Goal: Task Accomplishment & Management: Complete application form

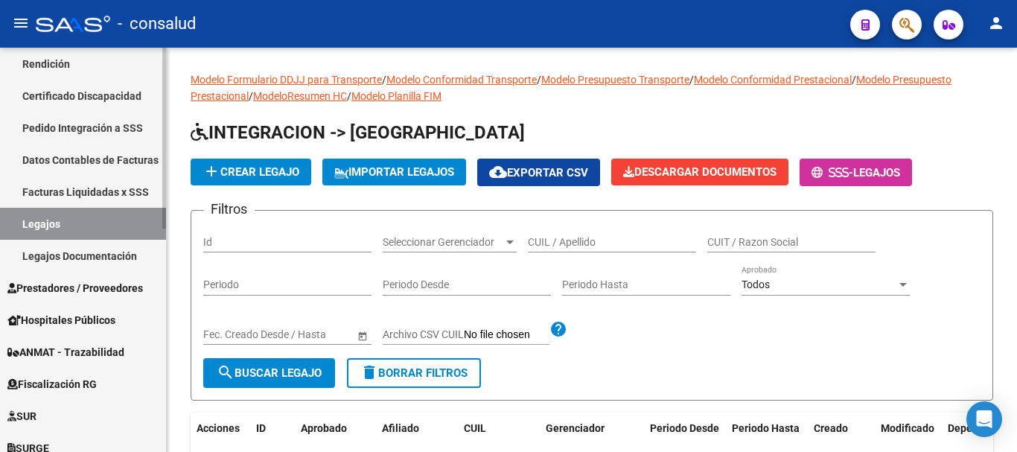
scroll to position [275, 0]
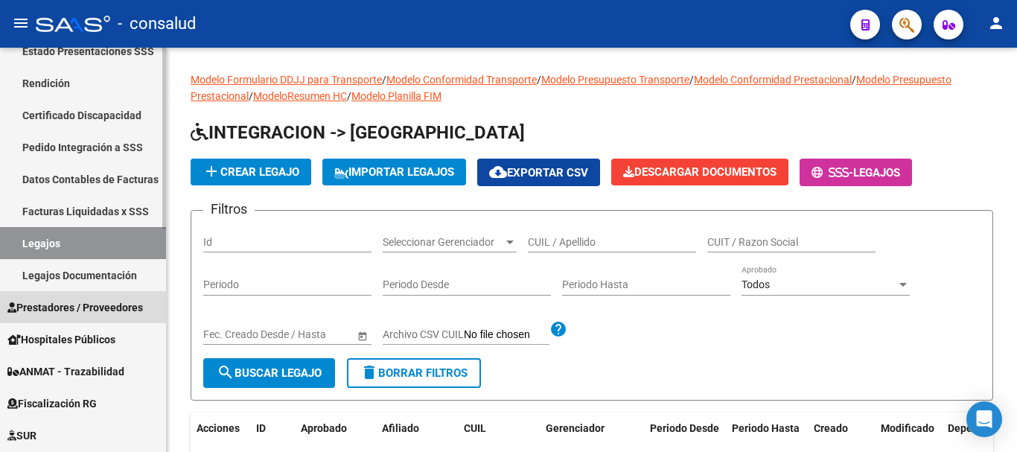
click at [109, 306] on span "Prestadores / Proveedores" at bounding box center [74, 307] width 135 height 16
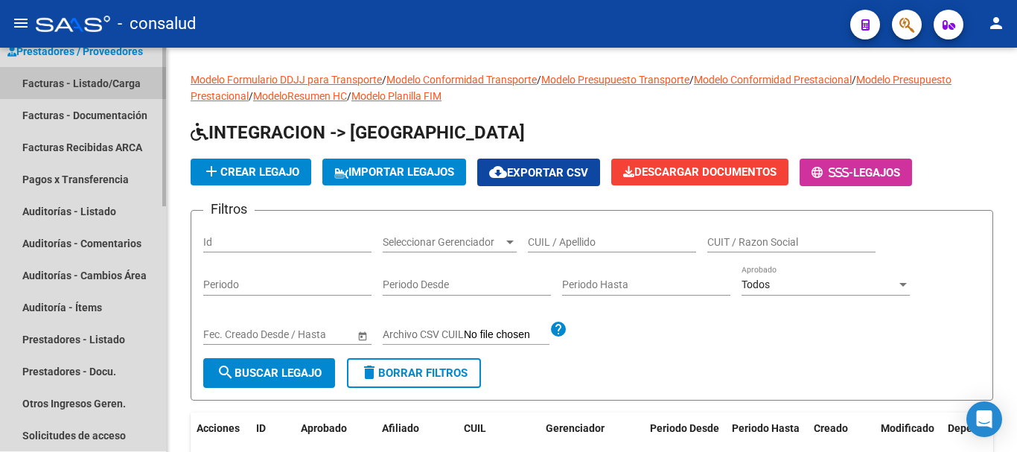
click at [97, 80] on link "Facturas - Listado/Carga" at bounding box center [83, 83] width 166 height 32
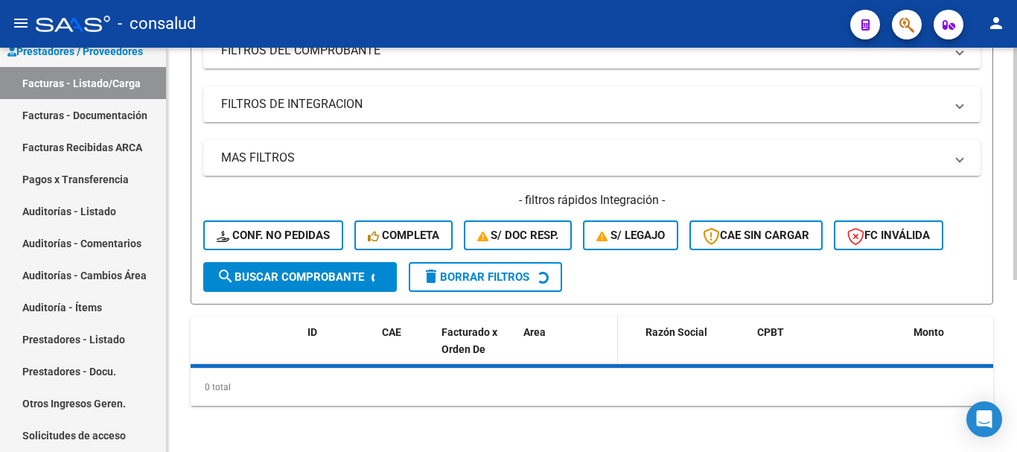
scroll to position [299, 0]
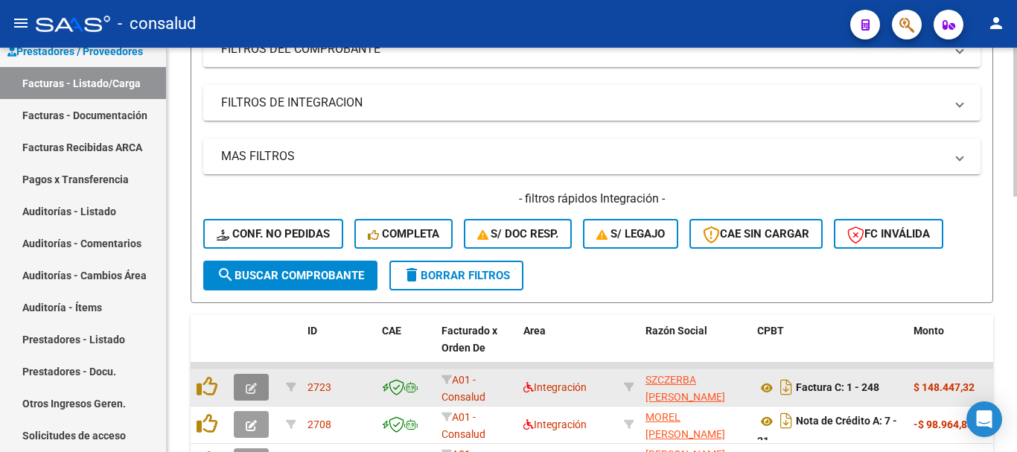
click at [252, 390] on icon "button" at bounding box center [251, 388] width 11 height 11
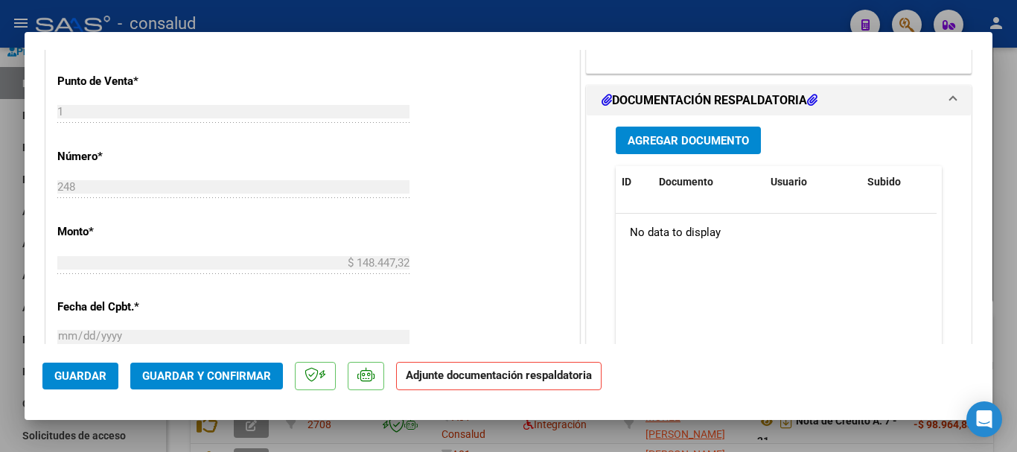
scroll to position [670, 0]
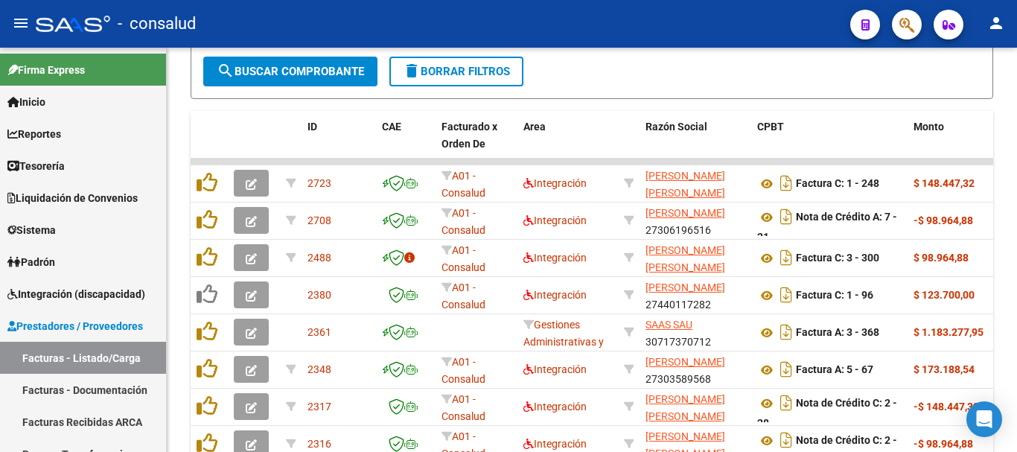
scroll to position [521, 0]
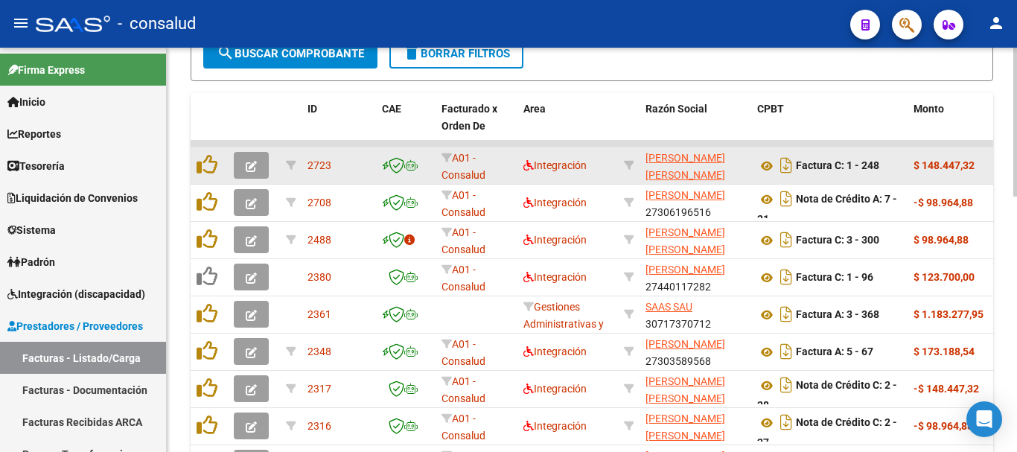
click at [255, 169] on icon "button" at bounding box center [251, 166] width 11 height 11
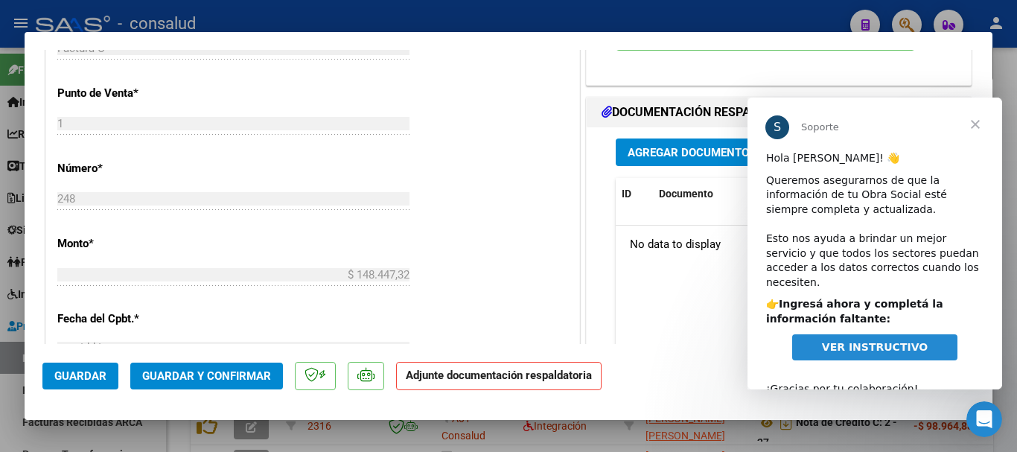
scroll to position [670, 0]
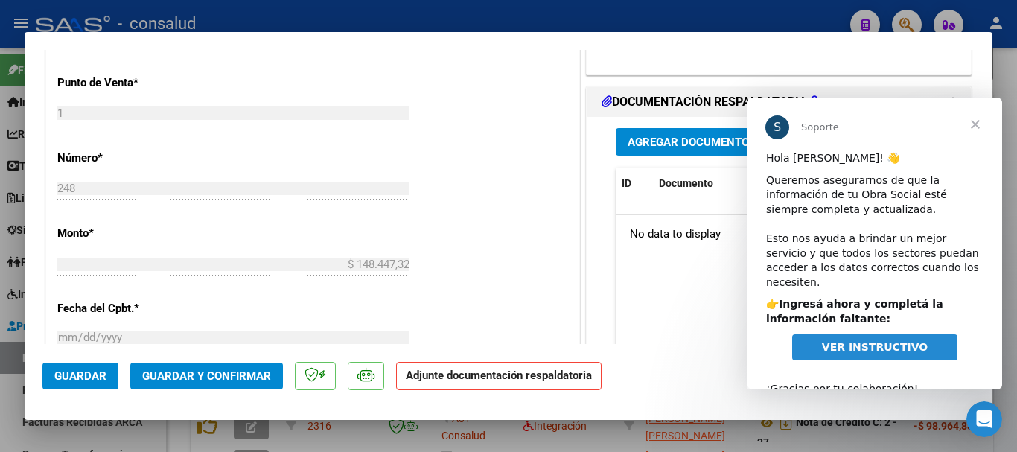
click at [976, 119] on span "Cerrar" at bounding box center [975, 124] width 54 height 54
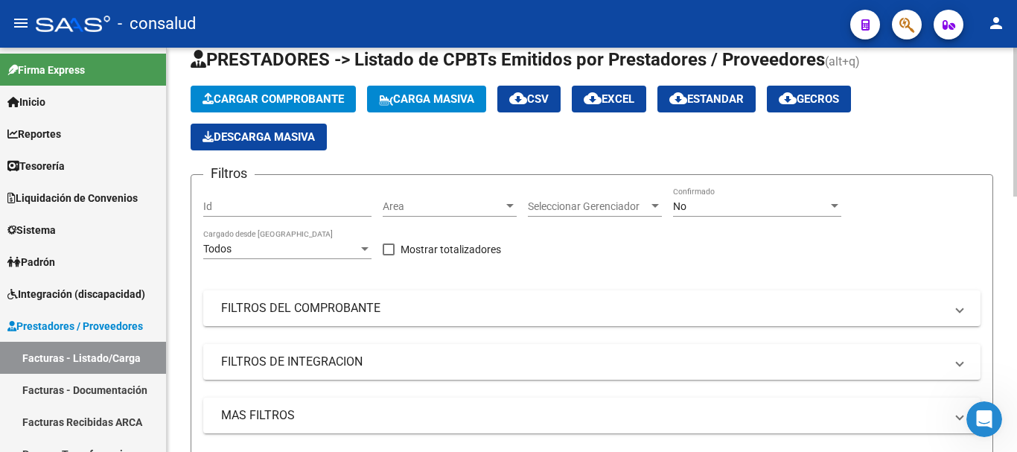
scroll to position [0, 0]
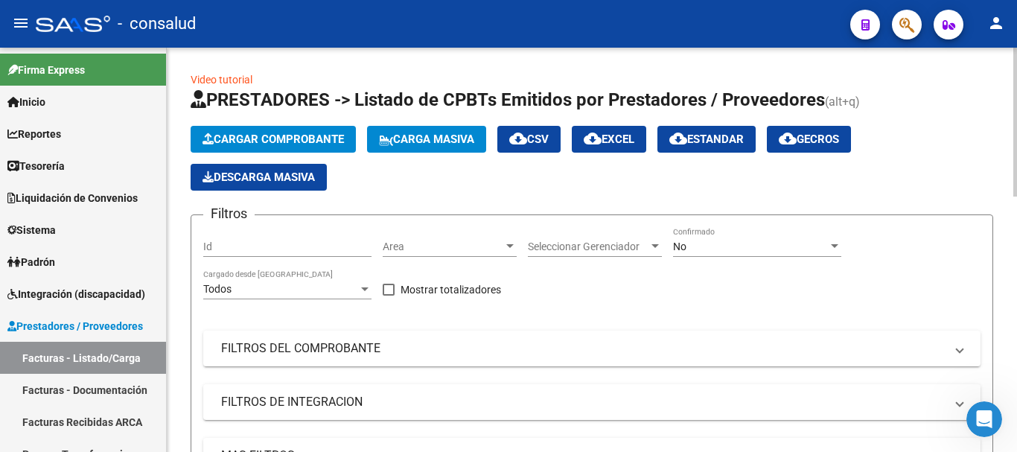
click at [265, 145] on span "Cargar Comprobante" at bounding box center [272, 138] width 141 height 13
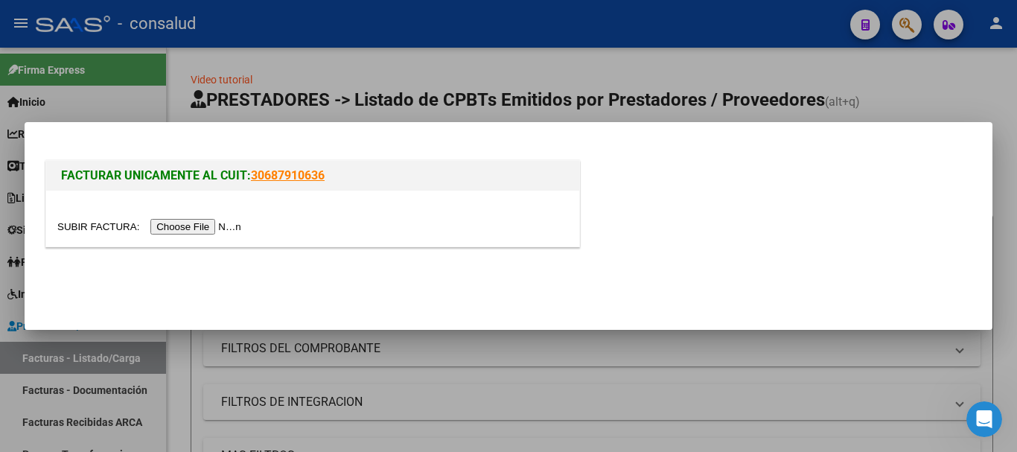
click at [240, 221] on input "file" at bounding box center [151, 227] width 188 height 16
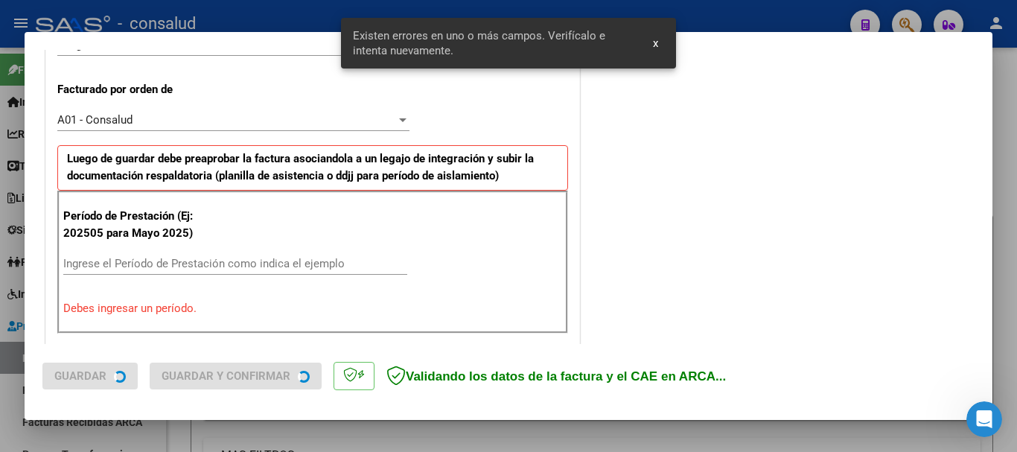
scroll to position [447, 0]
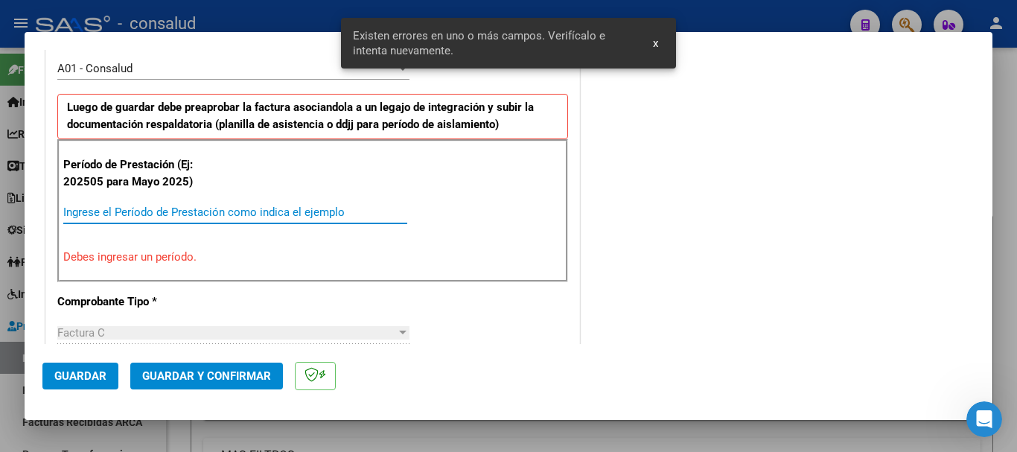
click at [225, 208] on input "Ingrese el Período de Prestación como indica el ejemplo" at bounding box center [235, 211] width 344 height 13
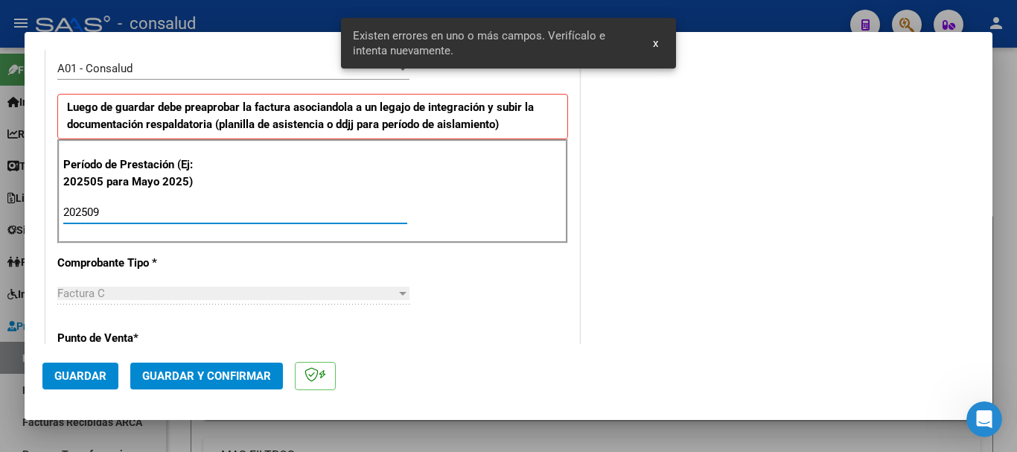
type input "202509"
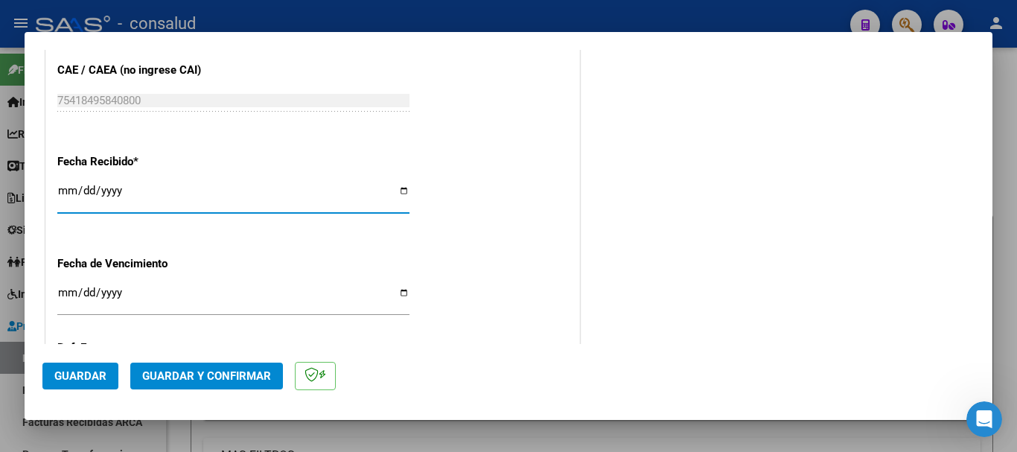
click at [91, 373] on span "Guardar" at bounding box center [80, 375] width 52 height 13
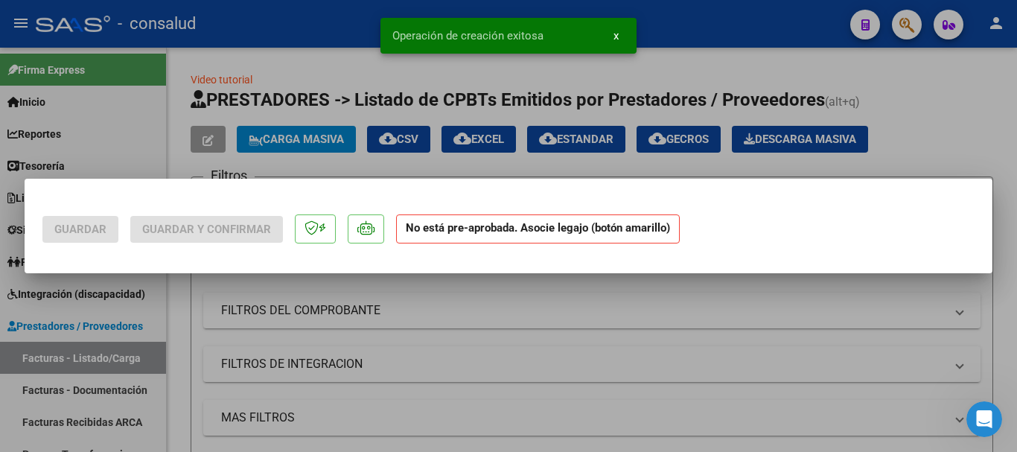
scroll to position [0, 0]
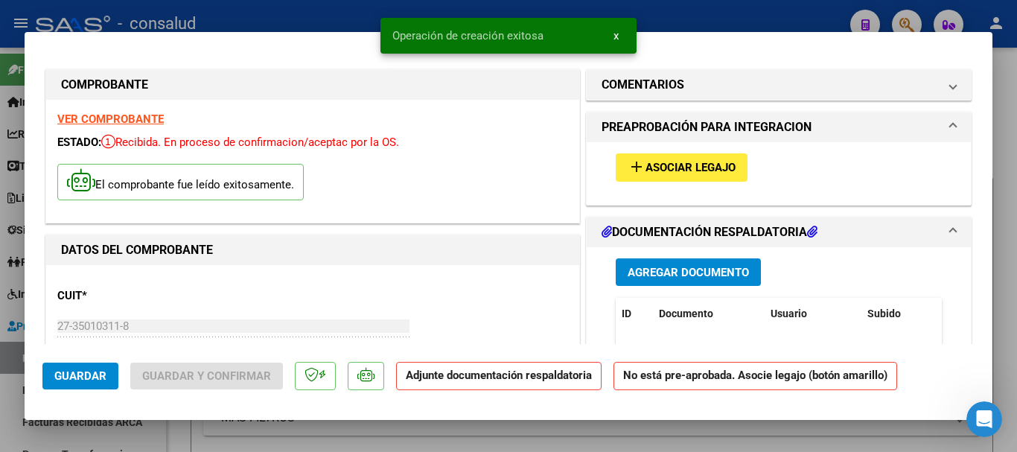
click at [691, 162] on span "Asociar Legajo" at bounding box center [690, 168] width 90 height 13
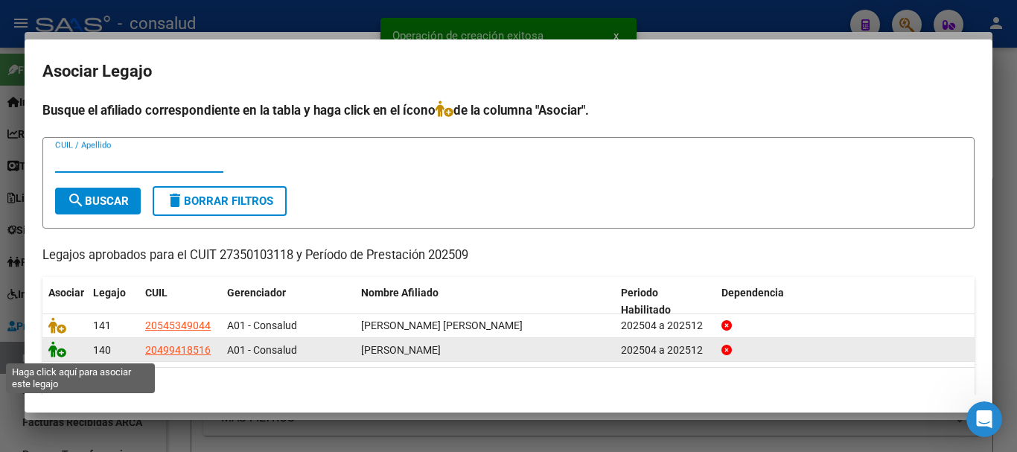
click at [60, 351] on icon at bounding box center [57, 349] width 18 height 16
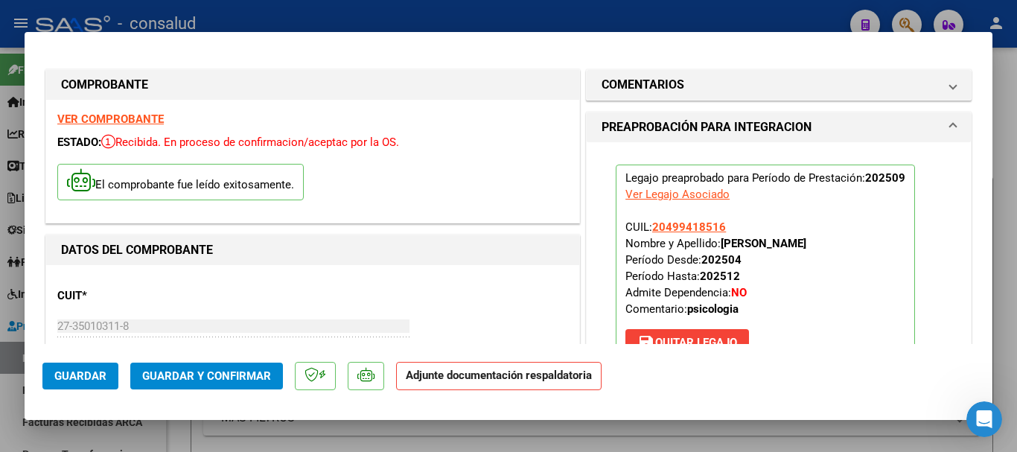
scroll to position [223, 0]
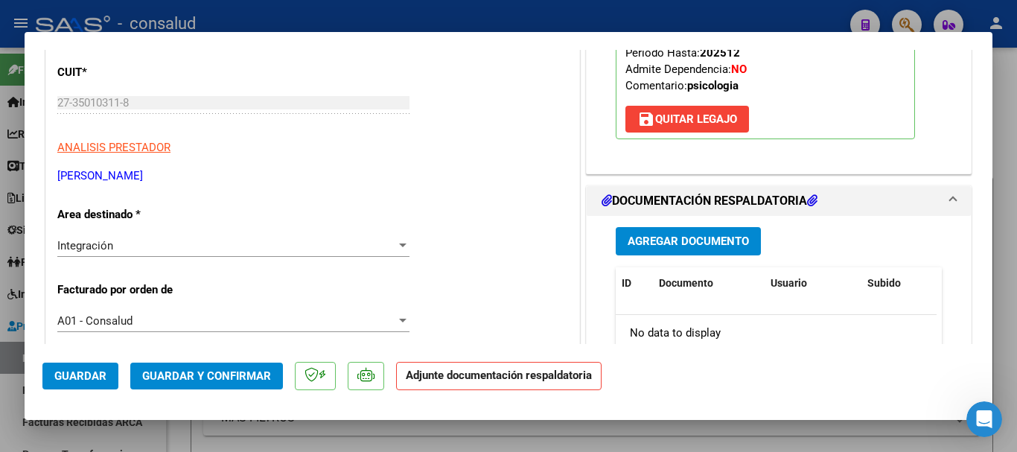
click at [620, 242] on button "Agregar Documento" at bounding box center [688, 241] width 145 height 28
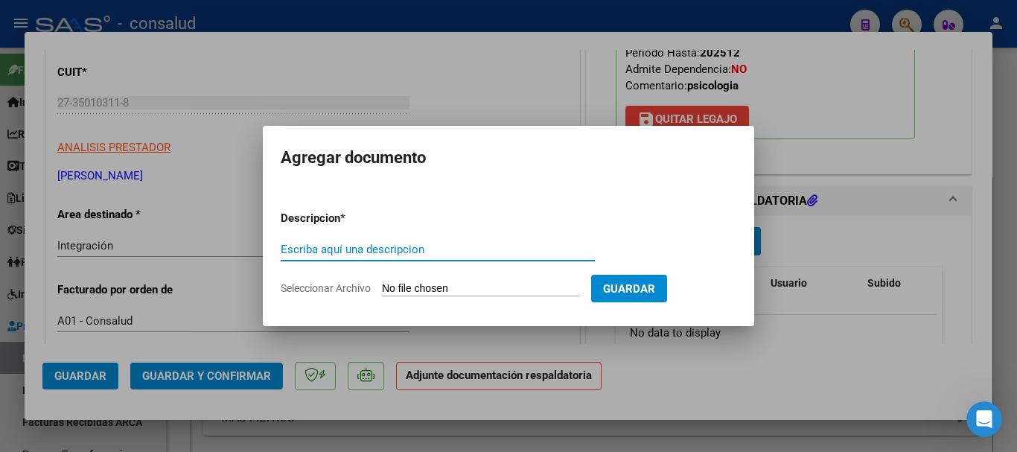
click at [470, 291] on input "Seleccionar Archivo" at bounding box center [480, 289] width 197 height 14
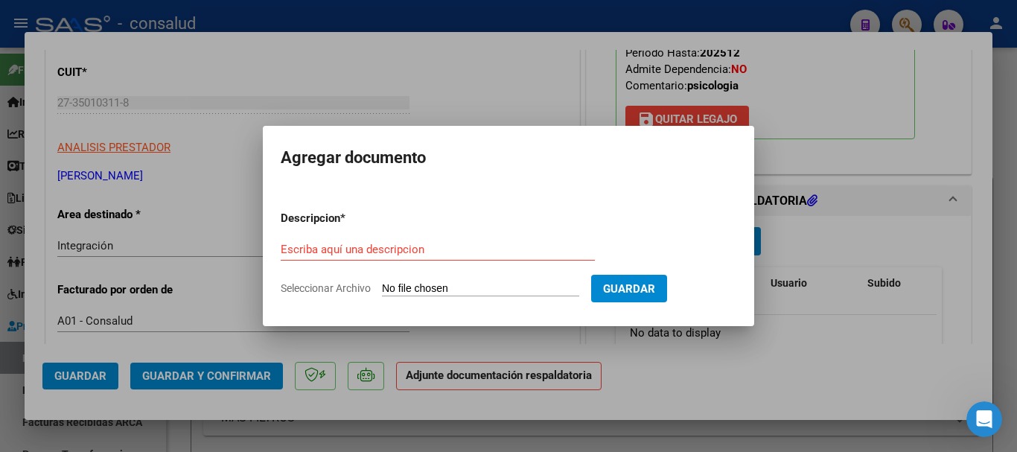
type input "C:\fakepath\[PERSON_NAME] planilla PS.pdf"
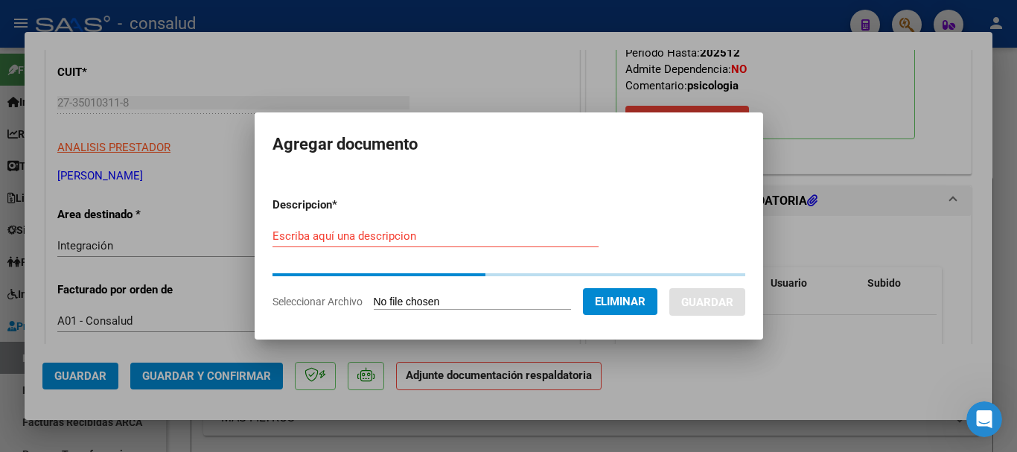
click at [421, 232] on form "Descripcion * Escriba aquí una descripcion Seleccionar Archivo Eliminar Guardar" at bounding box center [508, 252] width 473 height 135
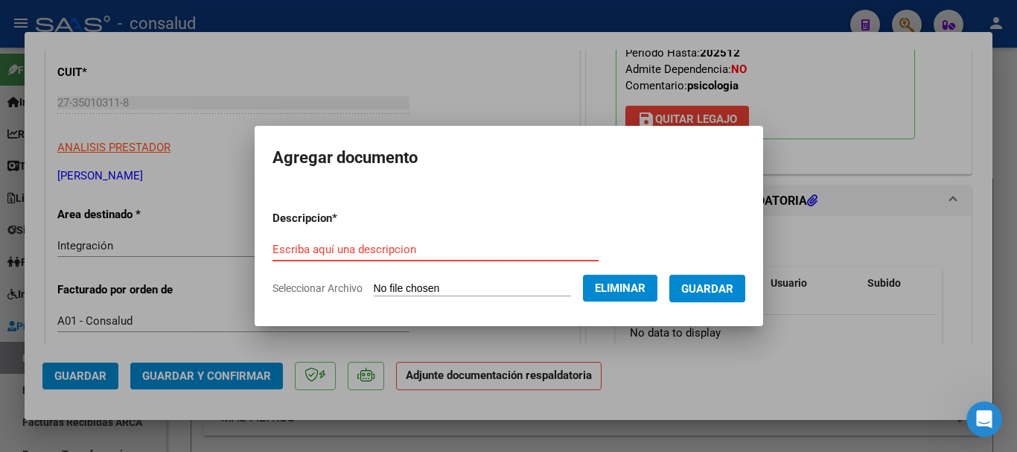
drag, startPoint x: 412, startPoint y: 253, endPoint x: 371, endPoint y: 254, distance: 40.9
click at [409, 254] on input "Escriba aquí una descripcion" at bounding box center [435, 249] width 326 height 13
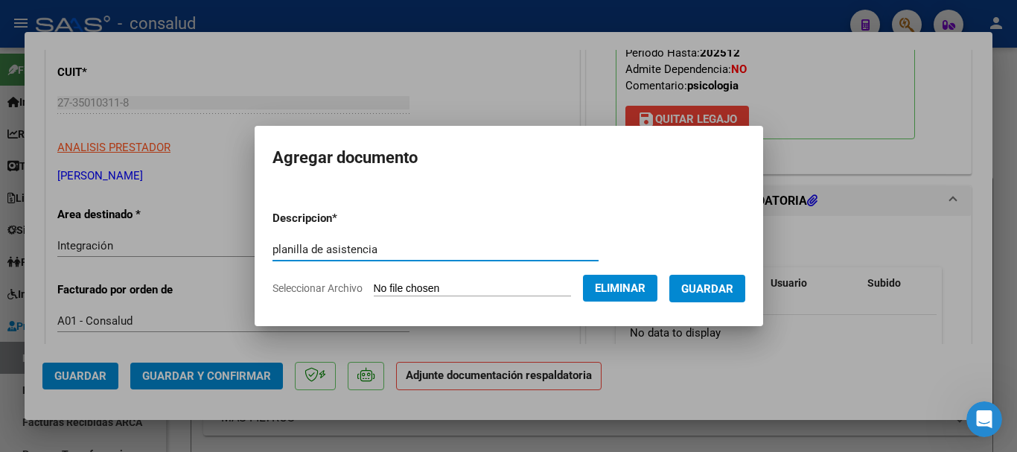
type input "planilla de asistencia"
click at [733, 292] on span "Guardar" at bounding box center [707, 288] width 52 height 13
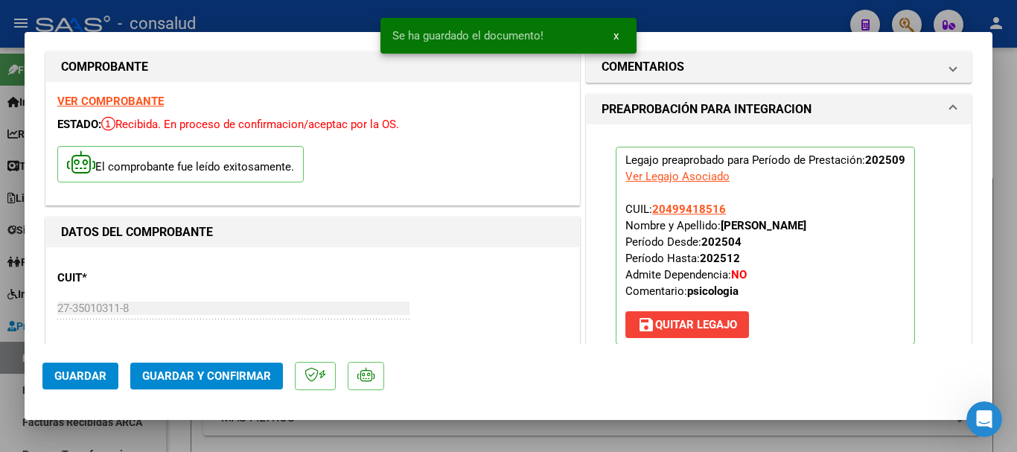
scroll to position [0, 0]
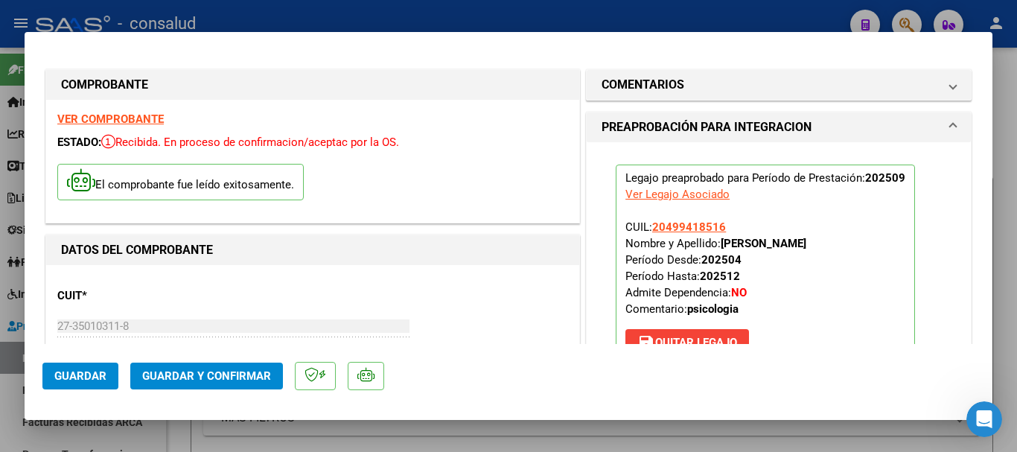
click at [127, 115] on strong "VER COMPROBANTE" at bounding box center [110, 118] width 106 height 13
click at [243, 384] on button "Guardar y Confirmar" at bounding box center [206, 375] width 153 height 27
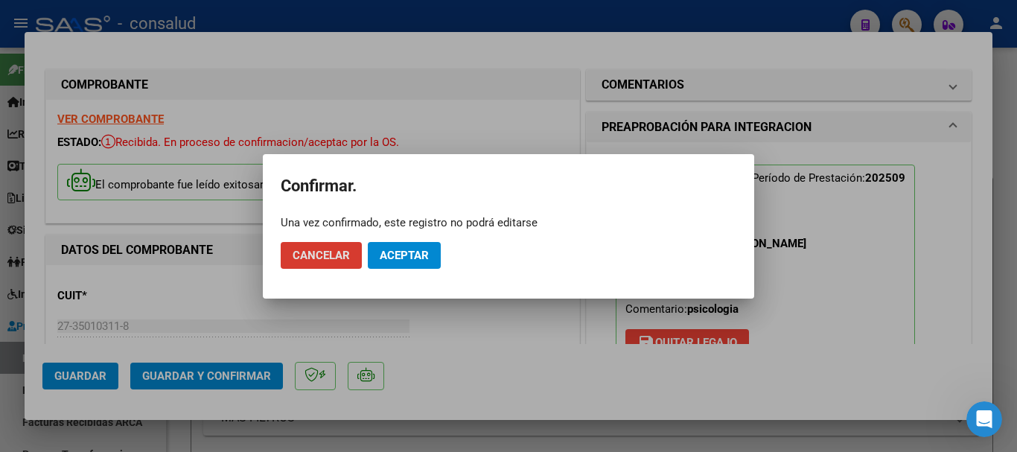
click at [418, 263] on button "Aceptar" at bounding box center [404, 255] width 73 height 27
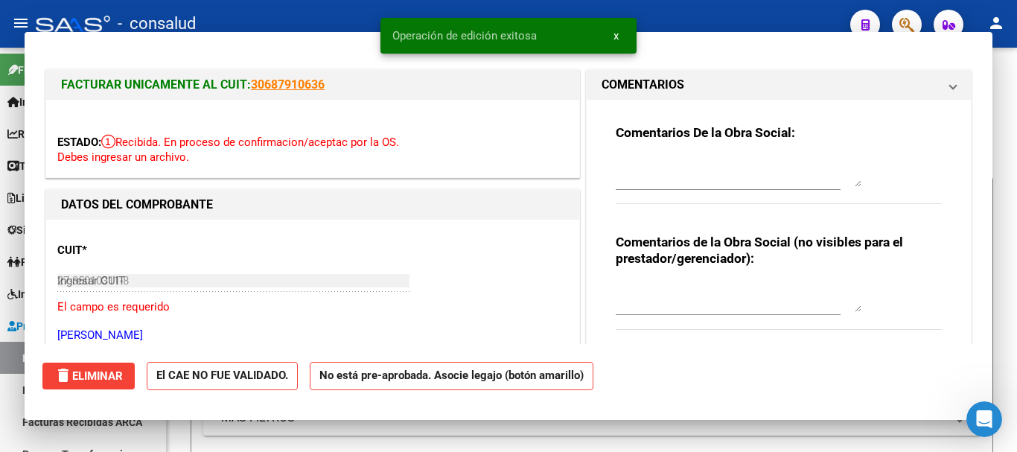
type input "$ 0,00"
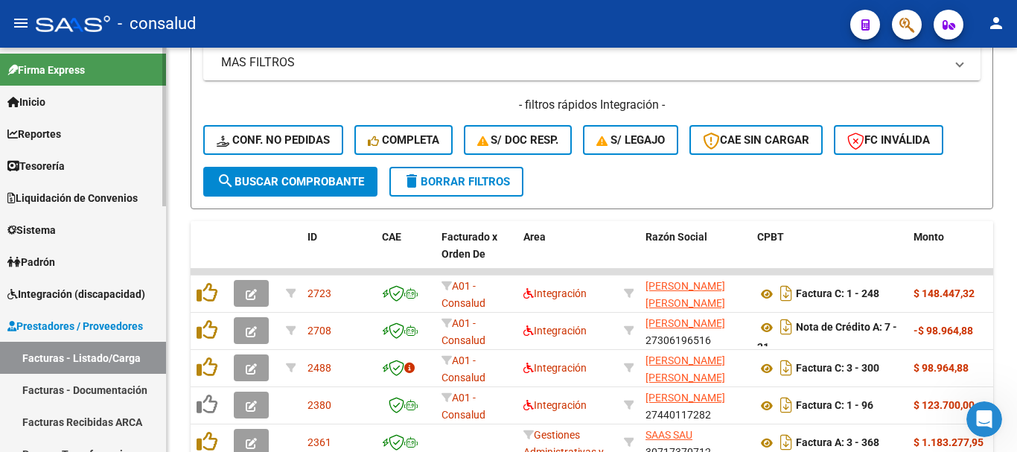
click at [132, 290] on span "Integración (discapacidad)" at bounding box center [76, 294] width 138 height 16
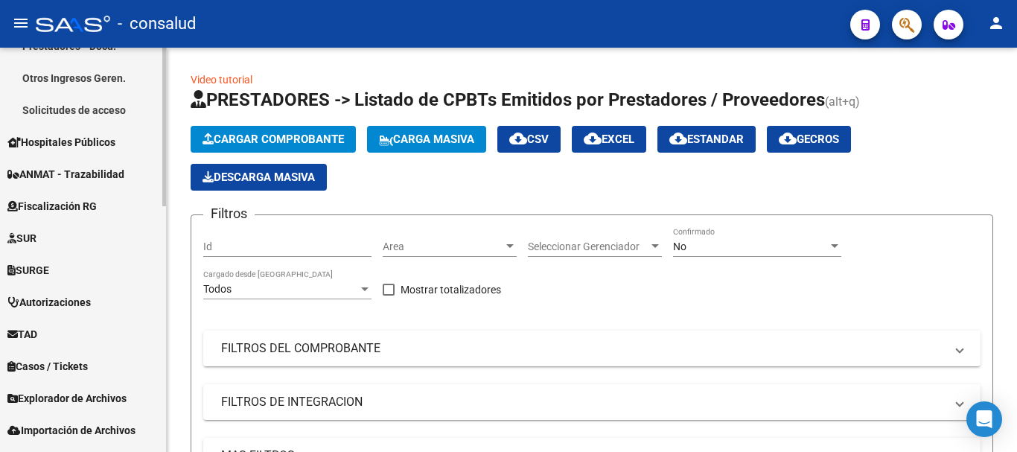
scroll to position [626, 0]
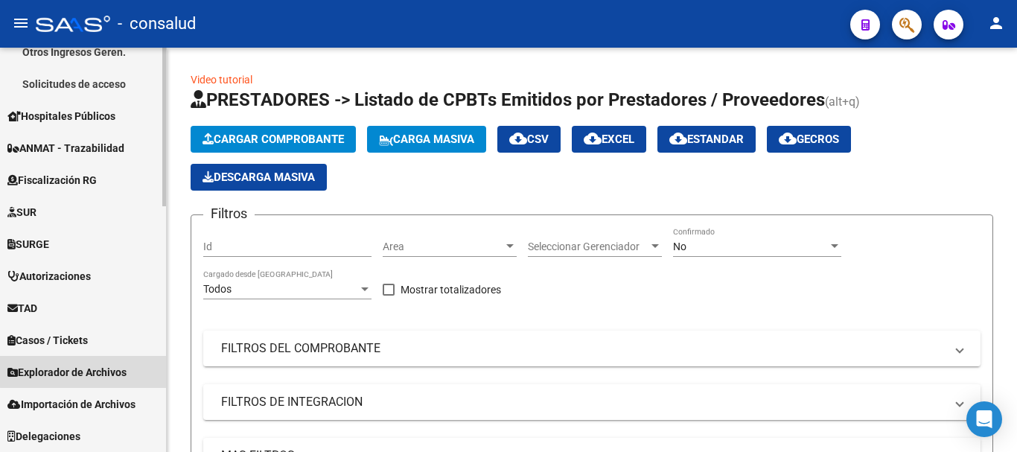
click at [89, 371] on span "Explorador de Archivos" at bounding box center [66, 372] width 119 height 16
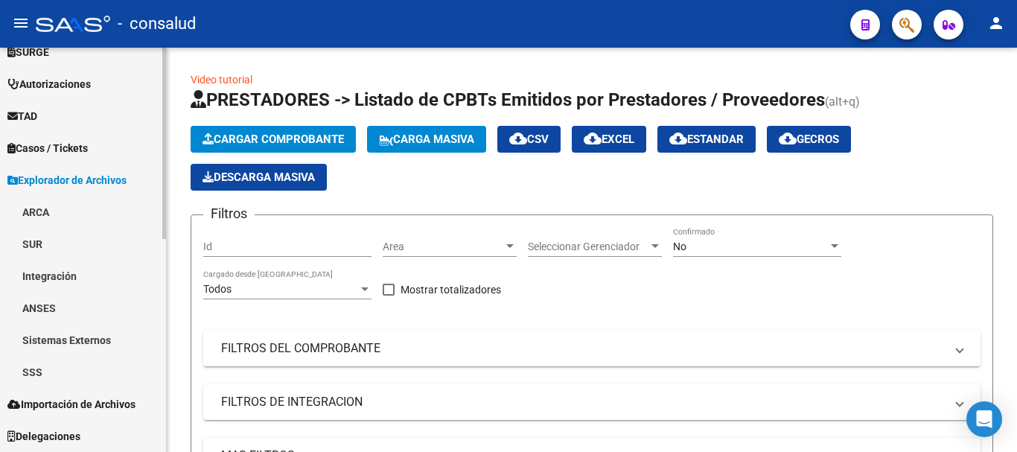
scroll to position [434, 0]
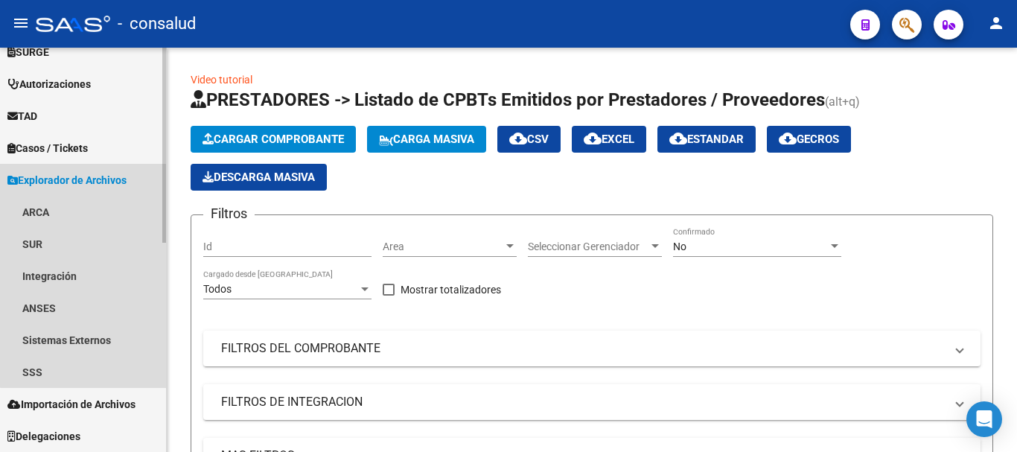
click at [100, 179] on span "Explorador de Archivos" at bounding box center [66, 180] width 119 height 16
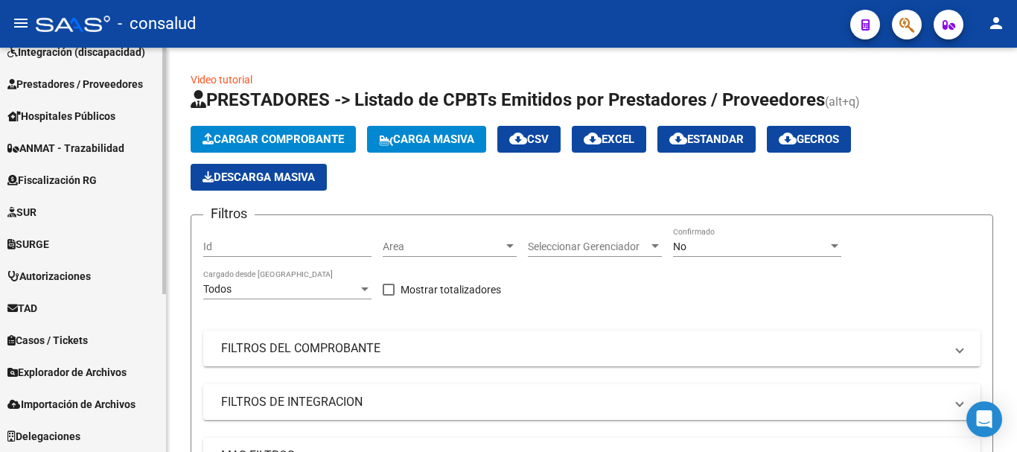
scroll to position [242, 0]
click at [58, 409] on span "Importación de Archivos" at bounding box center [71, 404] width 128 height 16
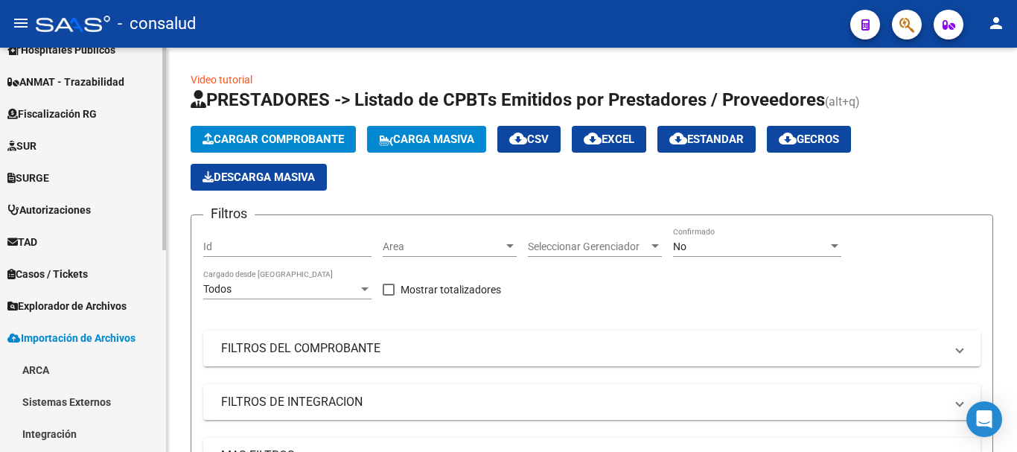
scroll to position [402, 0]
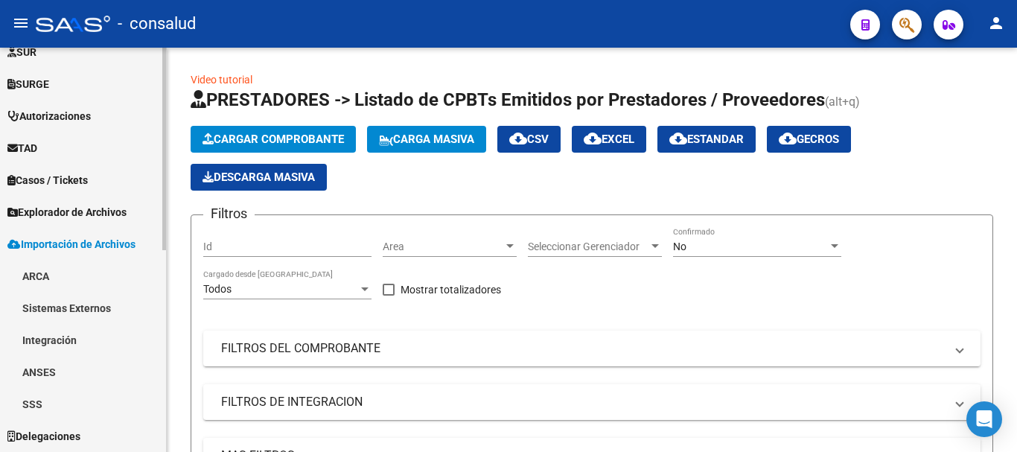
click at [63, 243] on span "Importación de Archivos" at bounding box center [71, 244] width 128 height 16
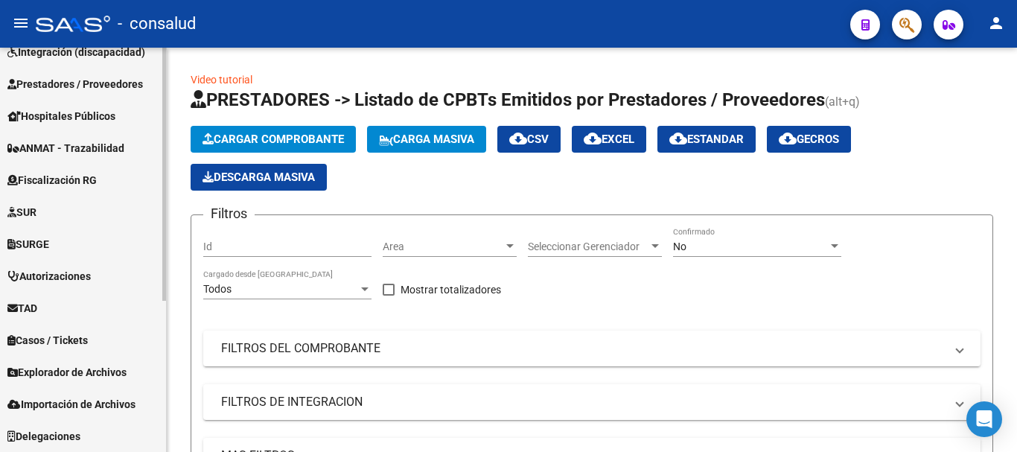
scroll to position [242, 0]
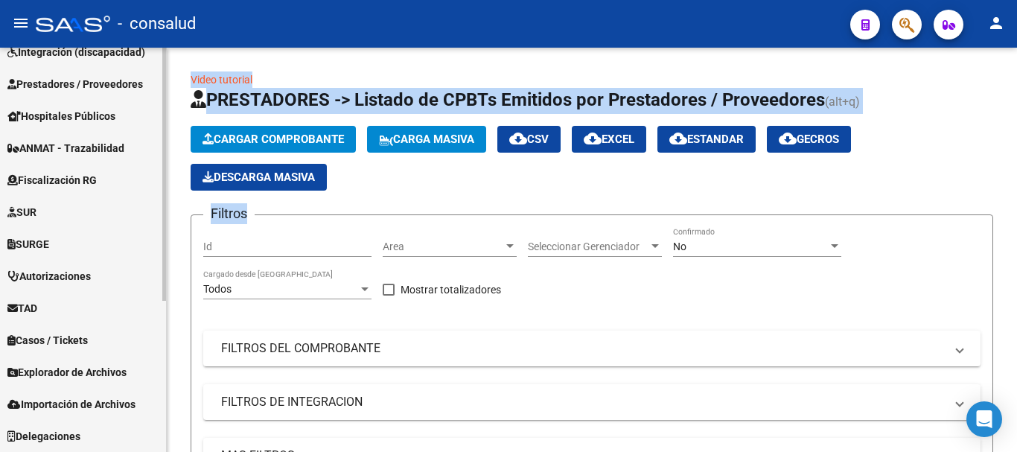
drag, startPoint x: 168, startPoint y: 260, endPoint x: 164, endPoint y: 299, distance: 38.9
click at [164, 299] on mat-sidenav-container "Firma Express Inicio Calendario SSS Instructivos Contacto OS Reportes Tablero d…" at bounding box center [508, 250] width 1017 height 404
click at [162, 297] on div at bounding box center [164, 325] width 4 height 253
click at [470, 168] on div "Cargar Comprobante Carga Masiva cloud_download CSV cloud_download EXCEL cloud_d…" at bounding box center [592, 158] width 802 height 65
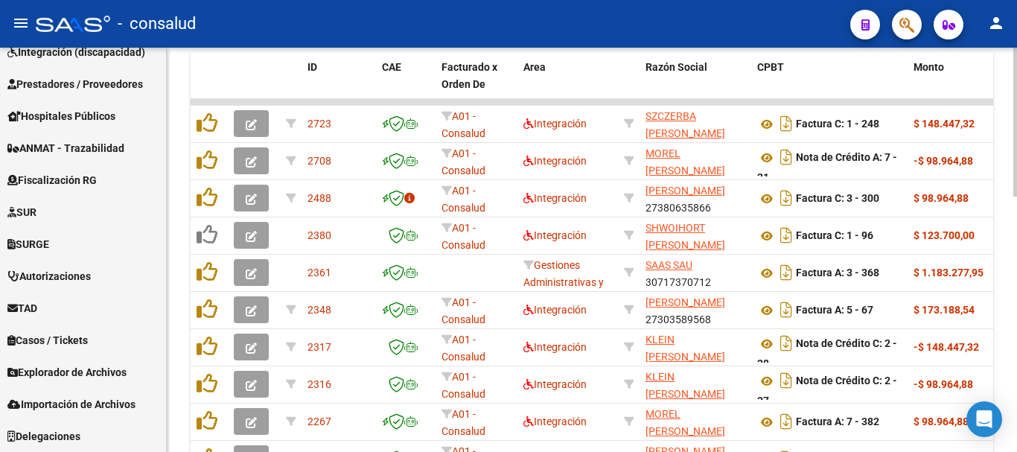
scroll to position [691, 0]
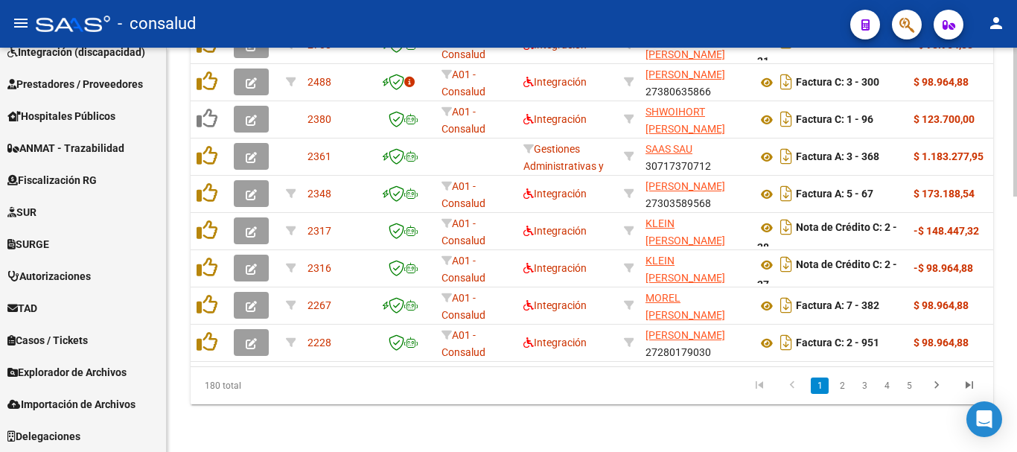
click at [1016, 451] on html "menu - consalud person Firma Express Inicio Calendario SSS Instructivos Contact…" at bounding box center [508, 226] width 1017 height 452
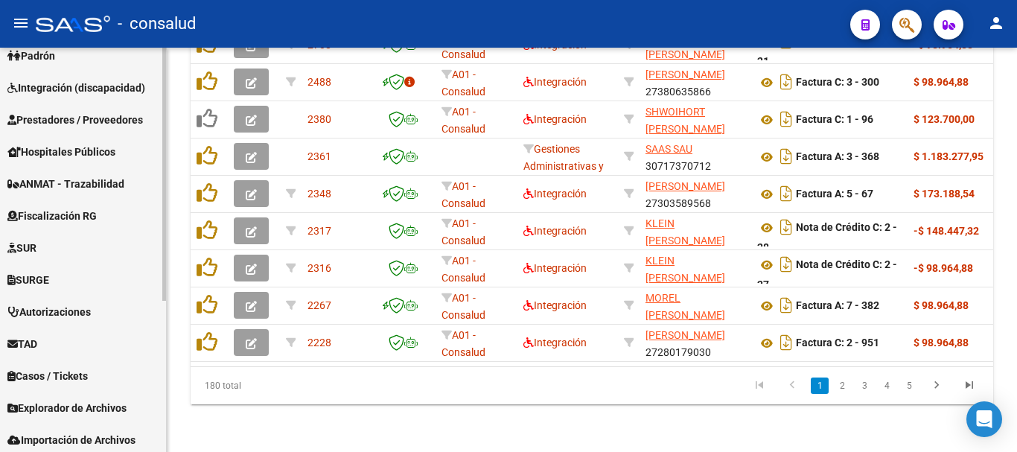
scroll to position [242, 0]
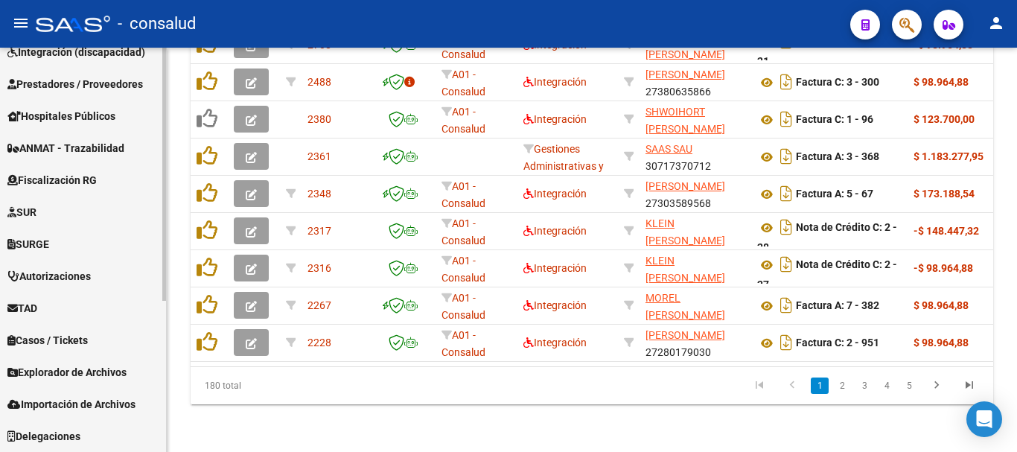
click at [124, 407] on span "Importación de Archivos" at bounding box center [71, 404] width 128 height 16
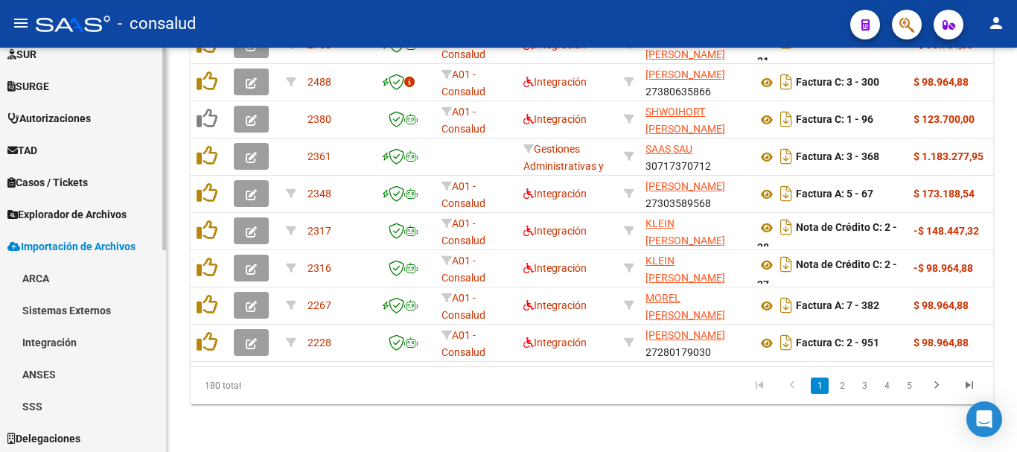
scroll to position [402, 0]
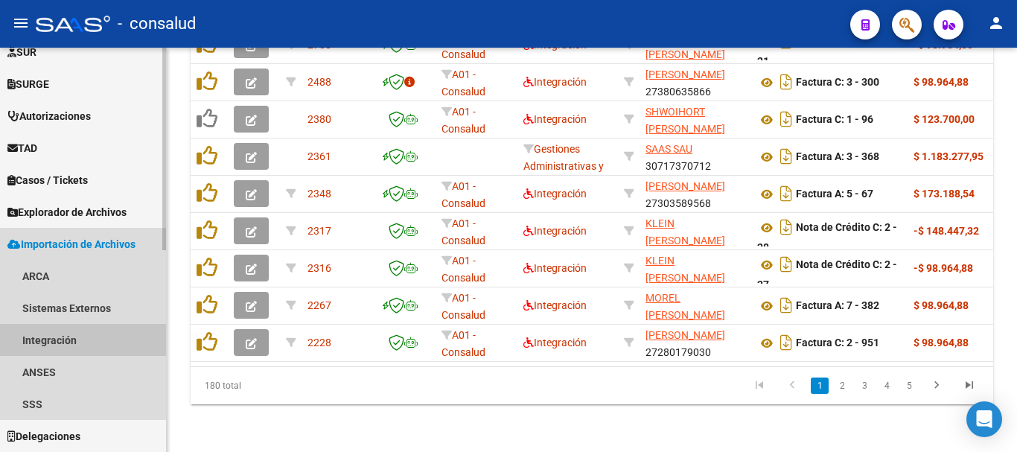
click at [125, 346] on link "Integración" at bounding box center [83, 340] width 166 height 32
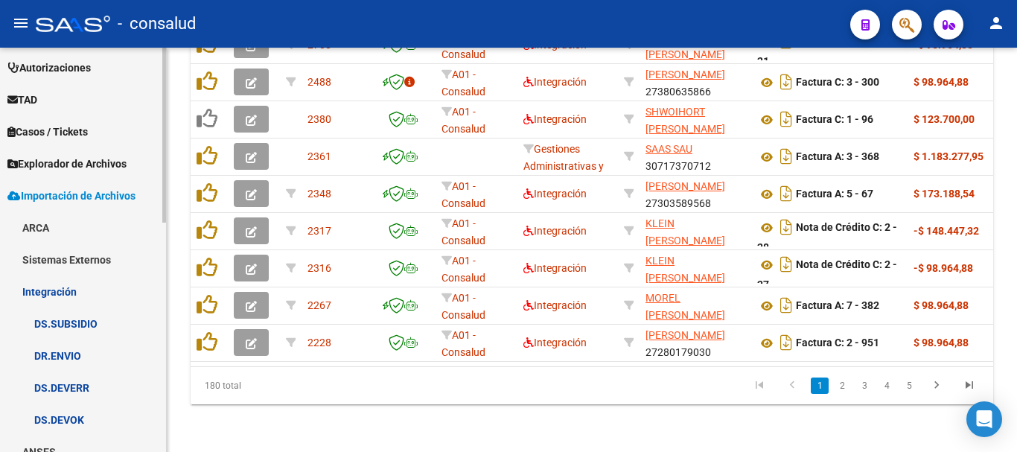
scroll to position [530, 0]
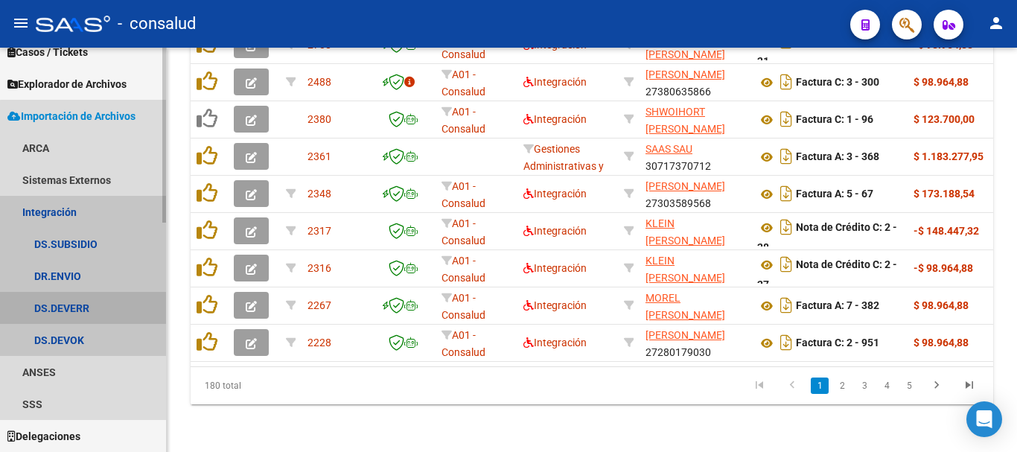
click at [120, 306] on link "DS.DEVERR" at bounding box center [83, 308] width 166 height 32
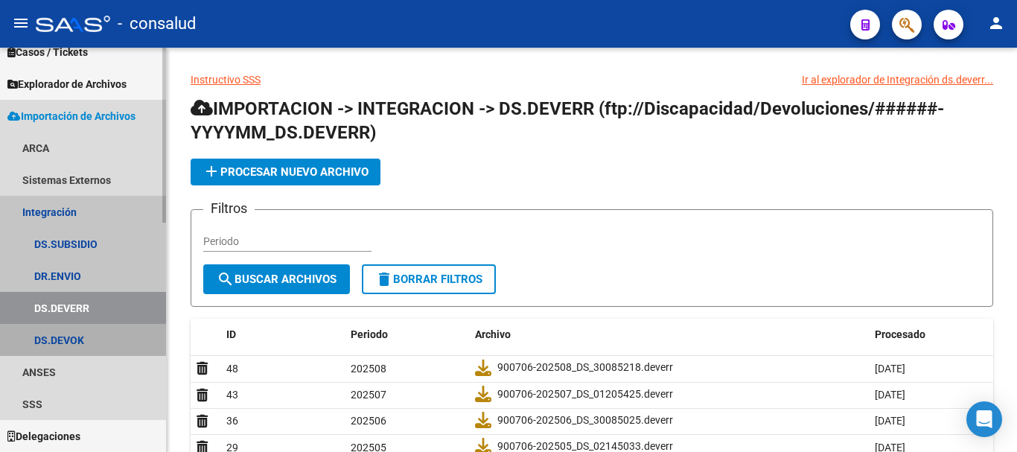
click at [120, 344] on link "DS.DEVOK" at bounding box center [83, 340] width 166 height 32
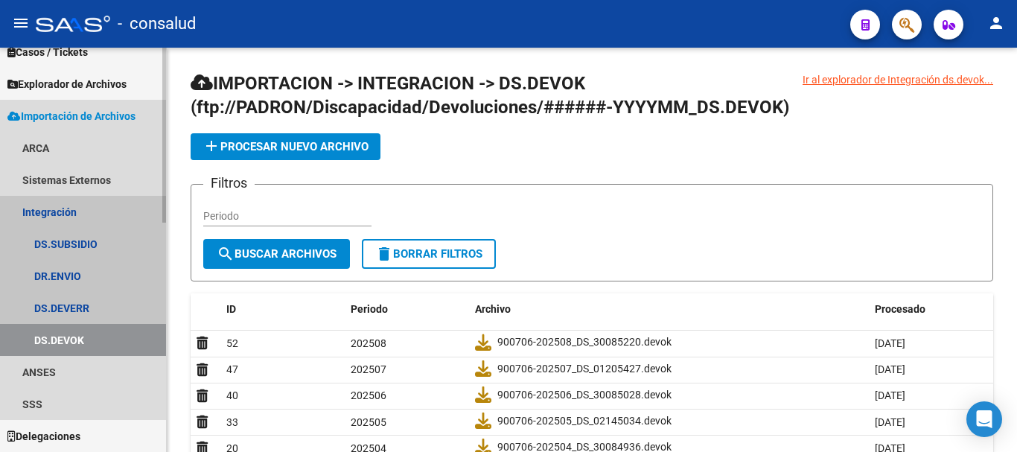
click at [78, 211] on link "Integración" at bounding box center [83, 212] width 166 height 32
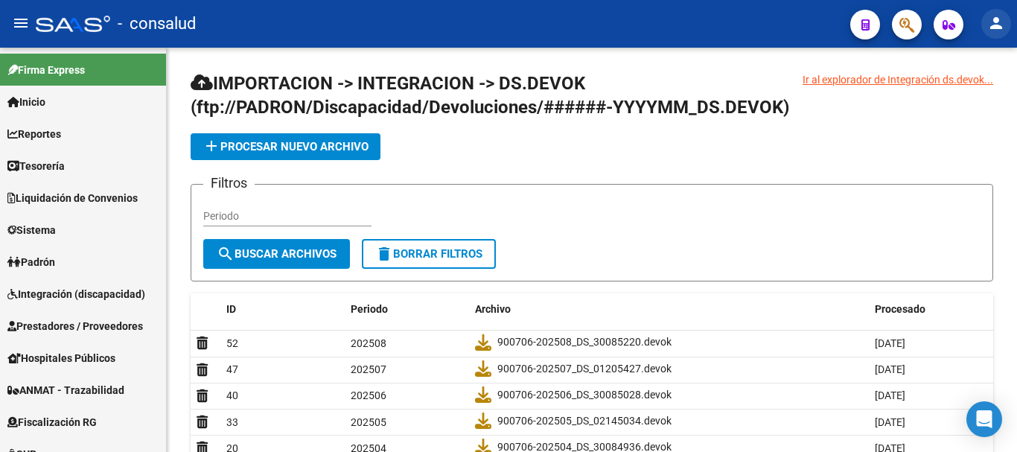
click at [996, 28] on mat-icon "person" at bounding box center [996, 23] width 18 height 18
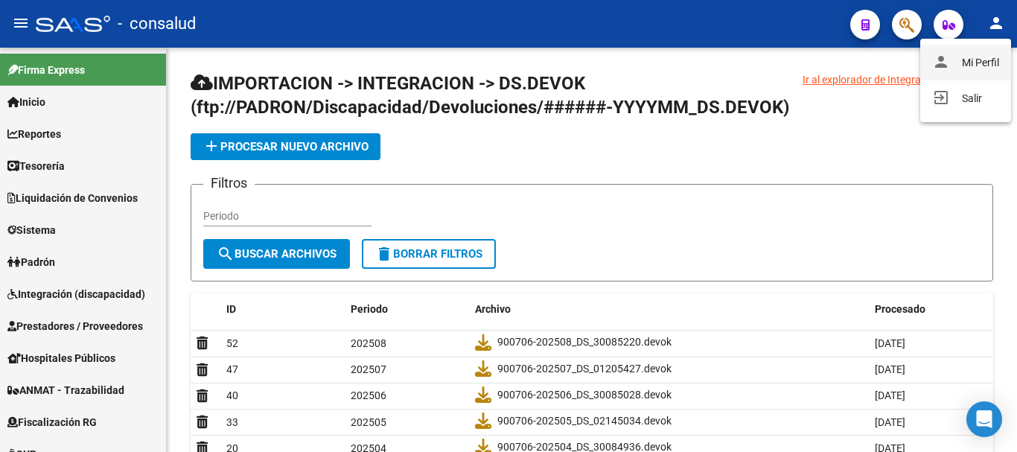
click at [973, 62] on button "person Mi Perfil" at bounding box center [965, 63] width 91 height 36
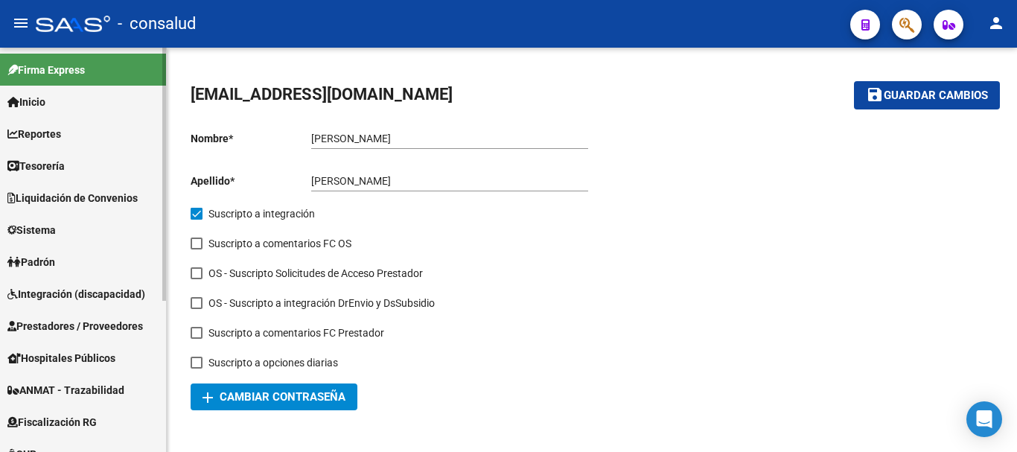
click at [59, 323] on span "Prestadores / Proveedores" at bounding box center [74, 326] width 135 height 16
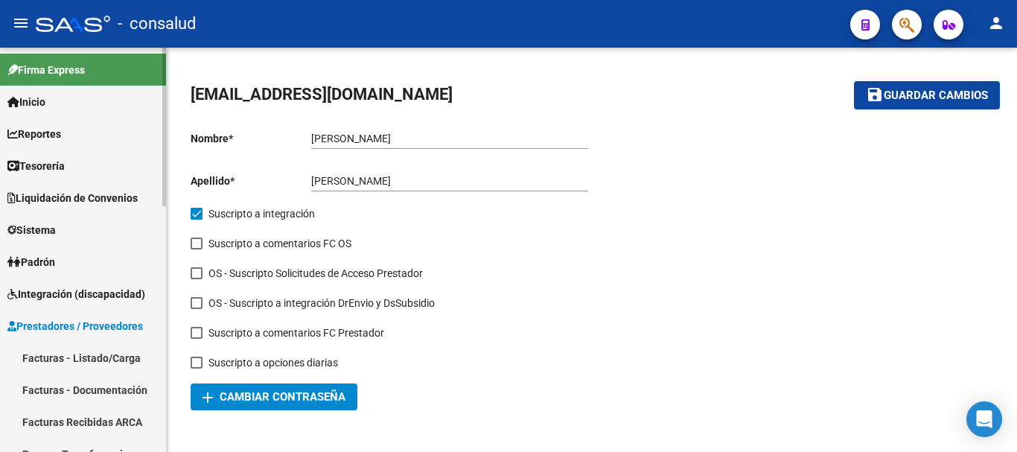
click at [70, 350] on link "Facturas - Listado/Carga" at bounding box center [83, 358] width 166 height 32
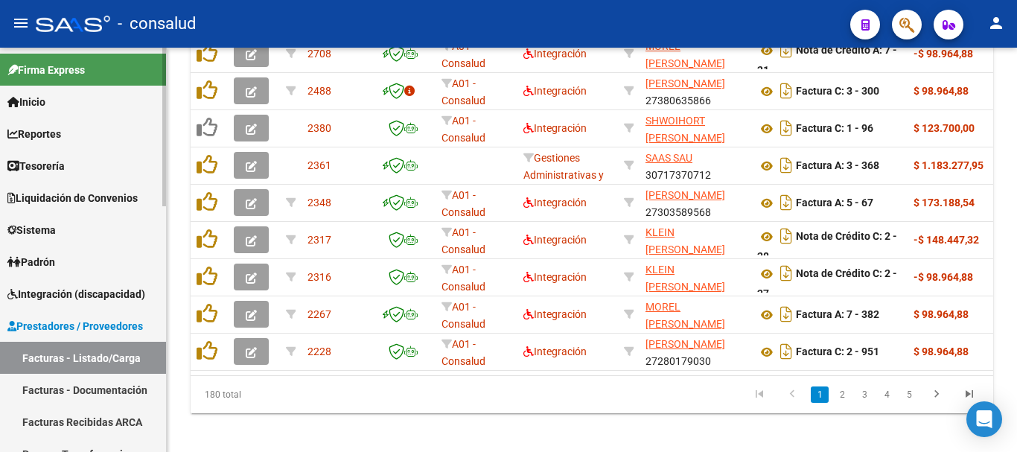
click at [135, 357] on link "Facturas - Listado/Carga" at bounding box center [83, 358] width 166 height 32
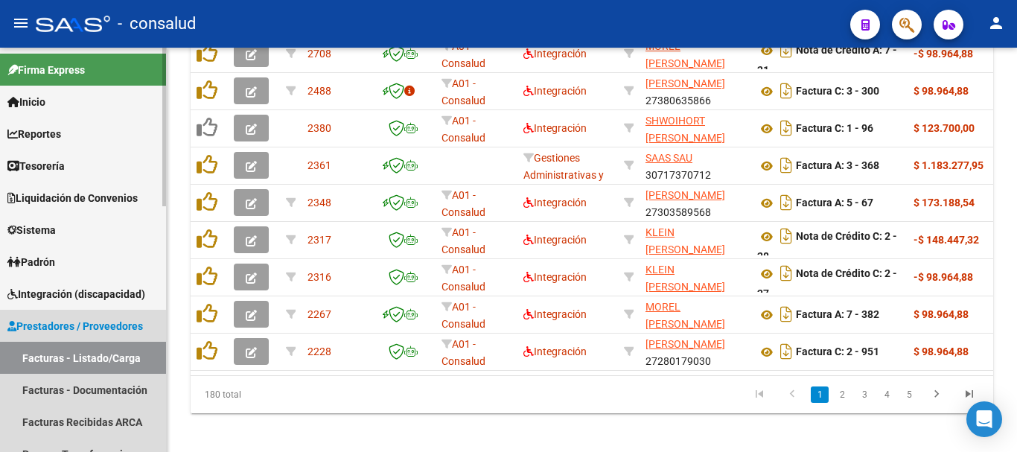
click at [123, 327] on span "Prestadores / Proveedores" at bounding box center [74, 326] width 135 height 16
